Goal: Information Seeking & Learning: Learn about a topic

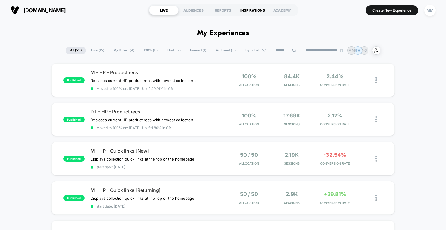
click at [251, 10] on div "INSPIRATIONS" at bounding box center [253, 10] width 30 height 9
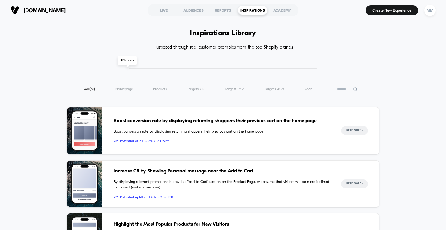
click at [354, 89] on icon at bounding box center [355, 89] width 4 height 4
click at [347, 89] on input at bounding box center [336, 88] width 58 height 7
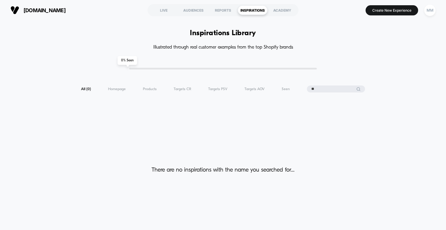
type input "*"
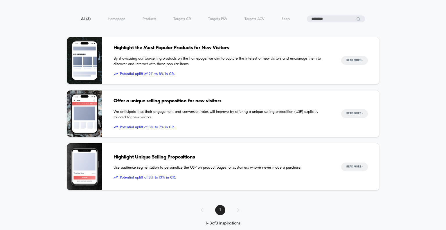
scroll to position [80, 0]
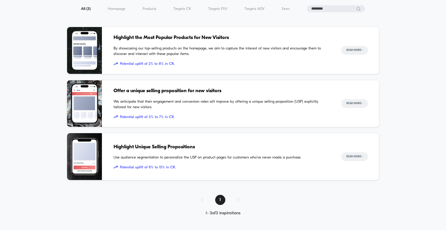
type input "*******"
click at [149, 146] on span "Highlight Unique Selling Propositions" at bounding box center [221, 147] width 216 height 8
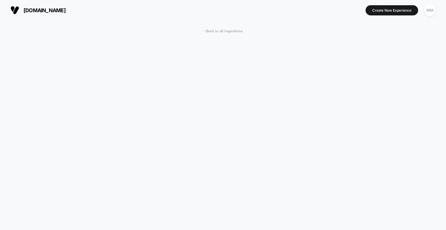
click at [213, 31] on span "< Back to all Inspirations" at bounding box center [223, 31] width 39 height 4
